Goal: Find specific page/section: Find specific page/section

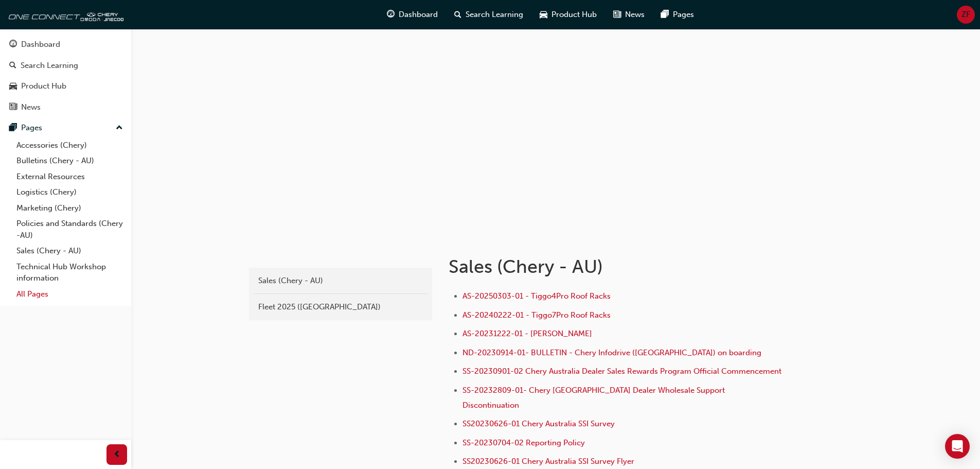
click at [45, 294] on link "All Pages" at bounding box center [69, 294] width 115 height 16
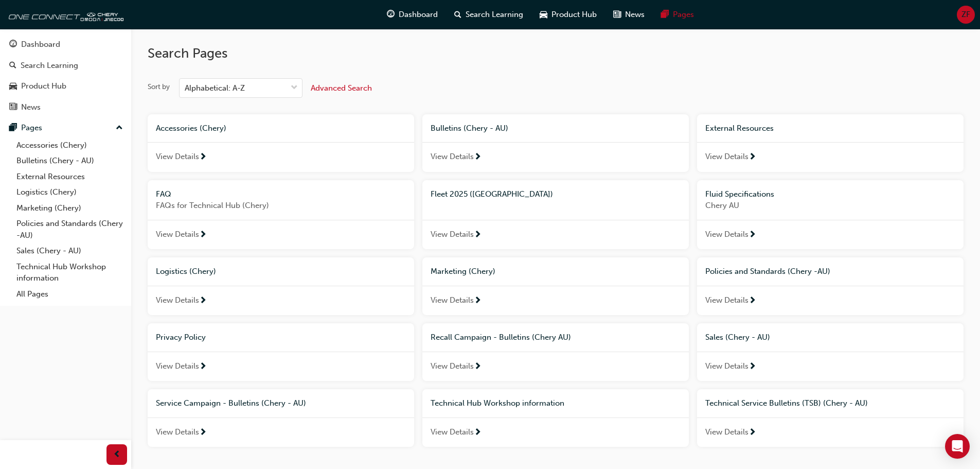
click at [756, 135] on div "External Resources" at bounding box center [830, 128] width 266 height 28
click at [463, 230] on span "View Details" at bounding box center [452, 234] width 43 height 12
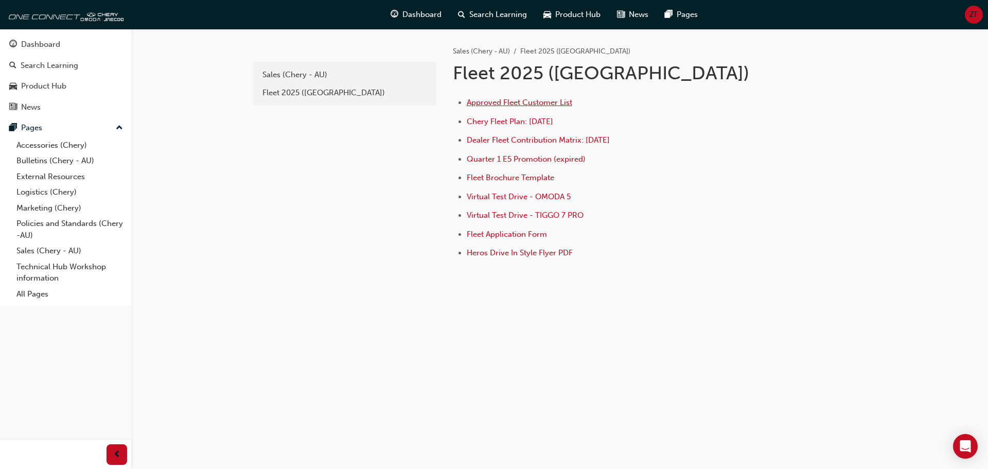
click at [521, 101] on span "Approved Fleet Customer List" at bounding box center [519, 102] width 105 height 9
